Goal: Task Accomplishment & Management: Manage account settings

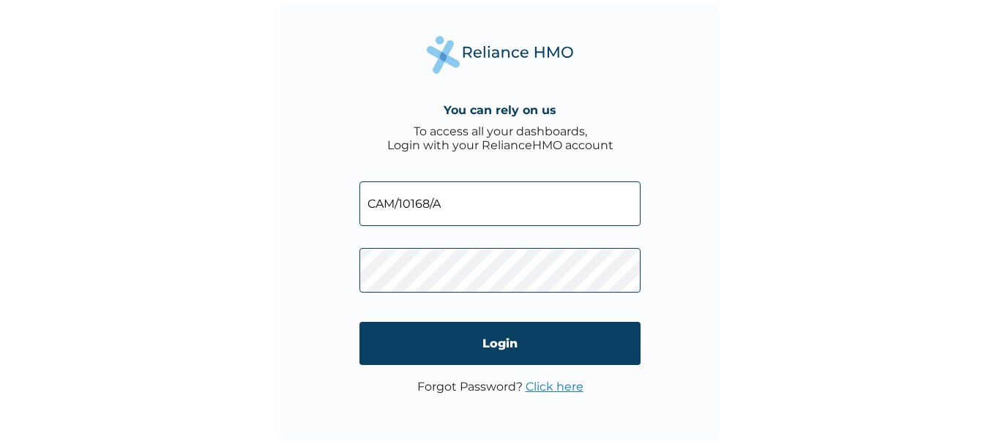
click at [548, 387] on link "Click here" at bounding box center [555, 387] width 58 height 14
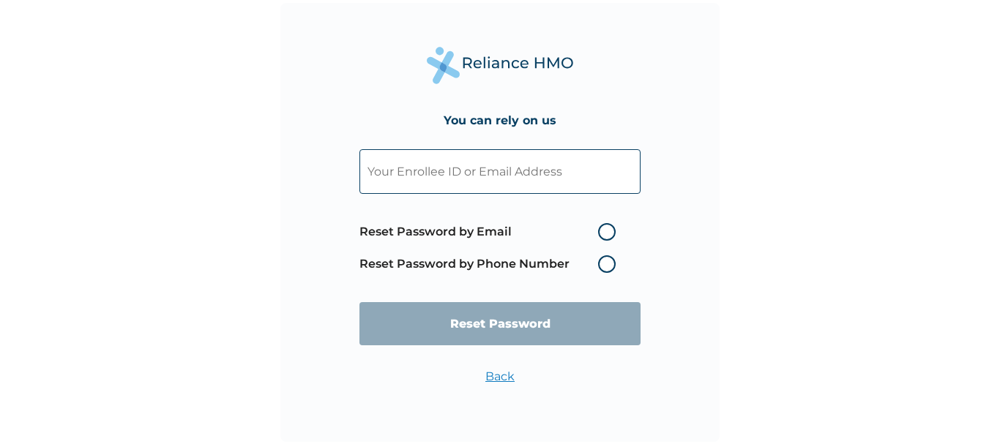
click at [609, 265] on label "Reset Password by Phone Number" at bounding box center [492, 265] width 264 height 18
click at [508, 171] on input "text" at bounding box center [500, 171] width 281 height 45
paste input "CAM/10168/A"
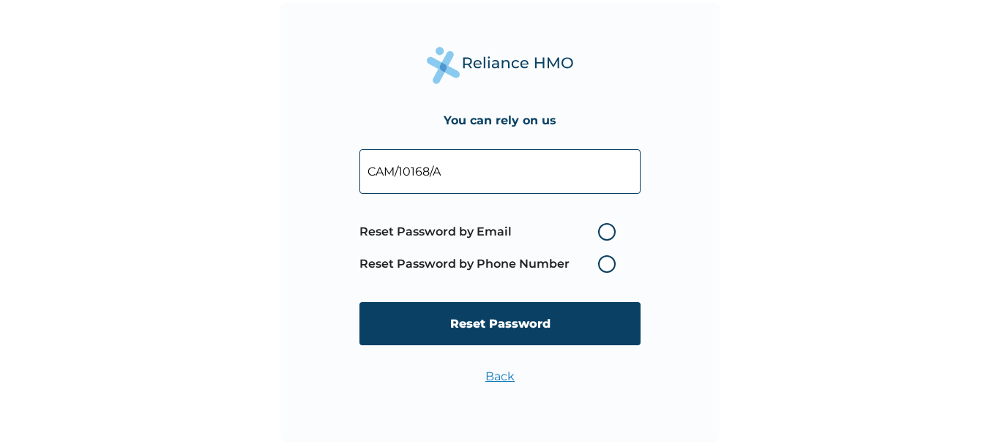
type input "CAM/10168/A"
click at [605, 263] on label "Reset Password by Phone Number" at bounding box center [492, 265] width 264 height 18
click at [608, 271] on label "Reset Password by Phone Number" at bounding box center [492, 265] width 264 height 18
click at [603, 261] on label "Reset Password by Phone Number" at bounding box center [492, 265] width 264 height 18
click at [606, 261] on label "Reset Password by Phone Number" at bounding box center [492, 265] width 264 height 18
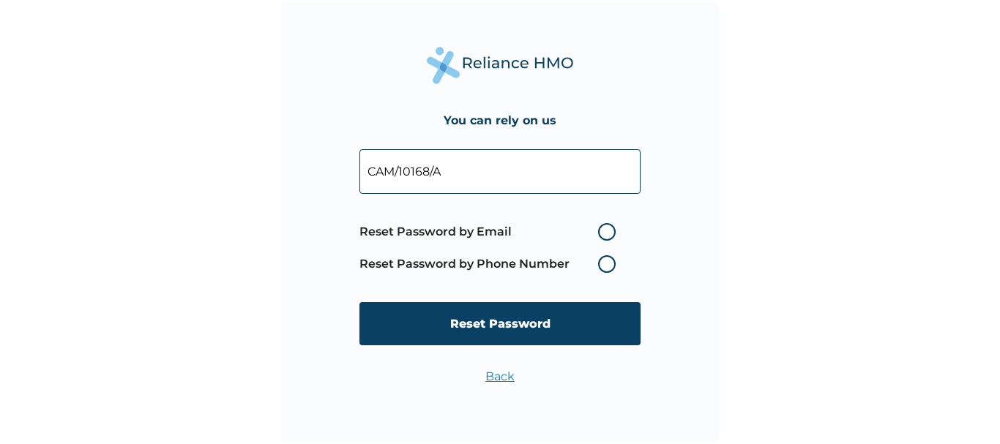
click at [606, 261] on label "Reset Password by Phone Number" at bounding box center [492, 265] width 264 height 18
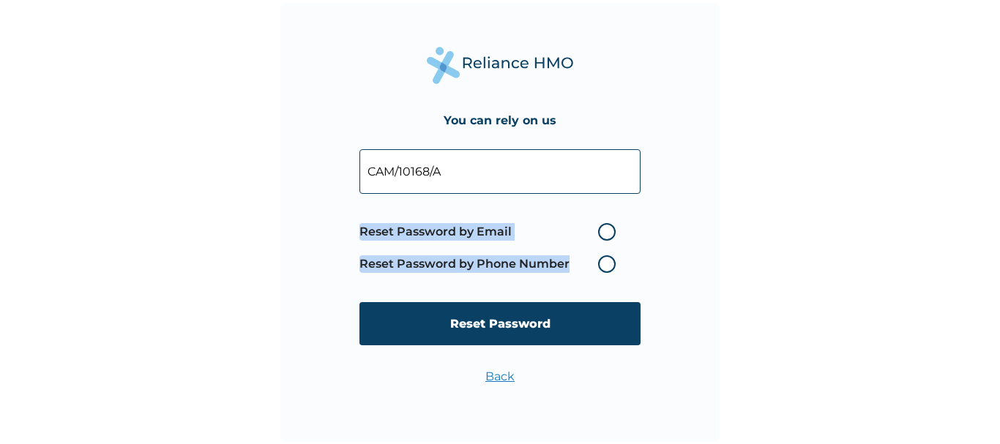
click at [606, 261] on label "Reset Password by Phone Number" at bounding box center [492, 265] width 264 height 18
drag, startPoint x: 606, startPoint y: 261, endPoint x: 531, endPoint y: 281, distance: 77.3
click at [531, 281] on form "CAM/10168/A Reset Password by Email Reset Password by Phone Number Reset Passwo…" at bounding box center [500, 248] width 281 height 226
